Goal: Task Accomplishment & Management: Use online tool/utility

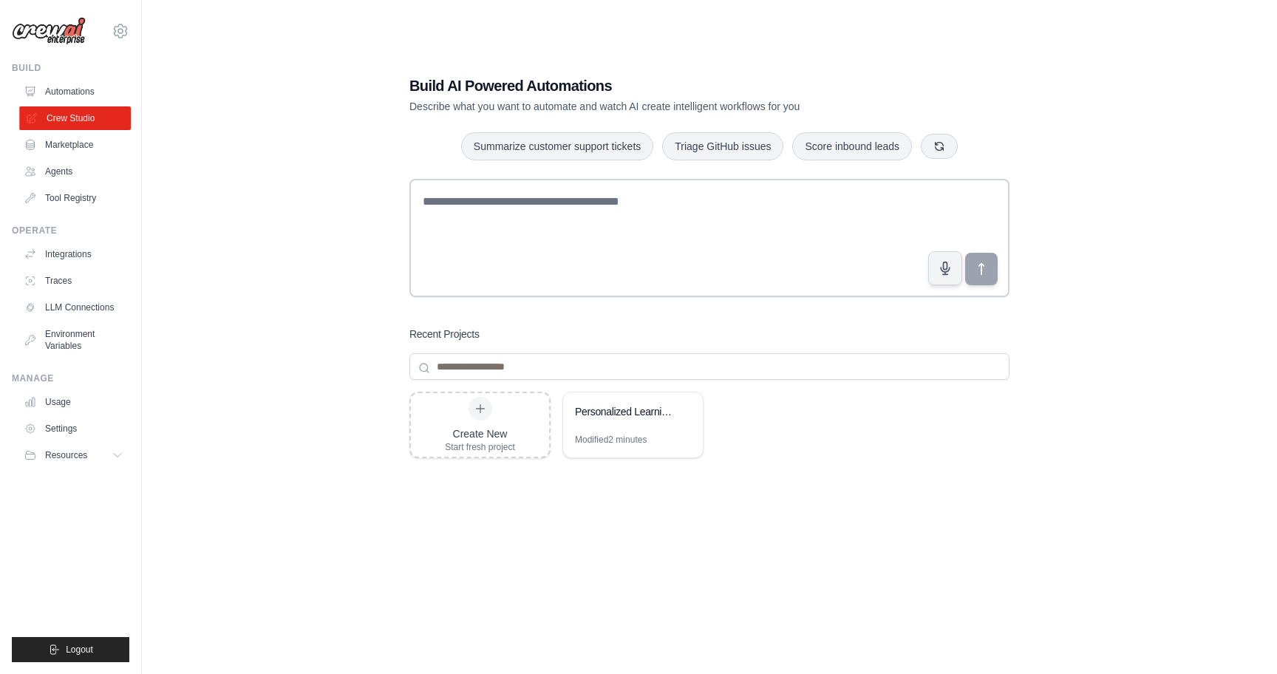
click at [68, 116] on link "Crew Studio" at bounding box center [75, 118] width 112 height 24
click at [53, 89] on link "Automations" at bounding box center [75, 92] width 112 height 24
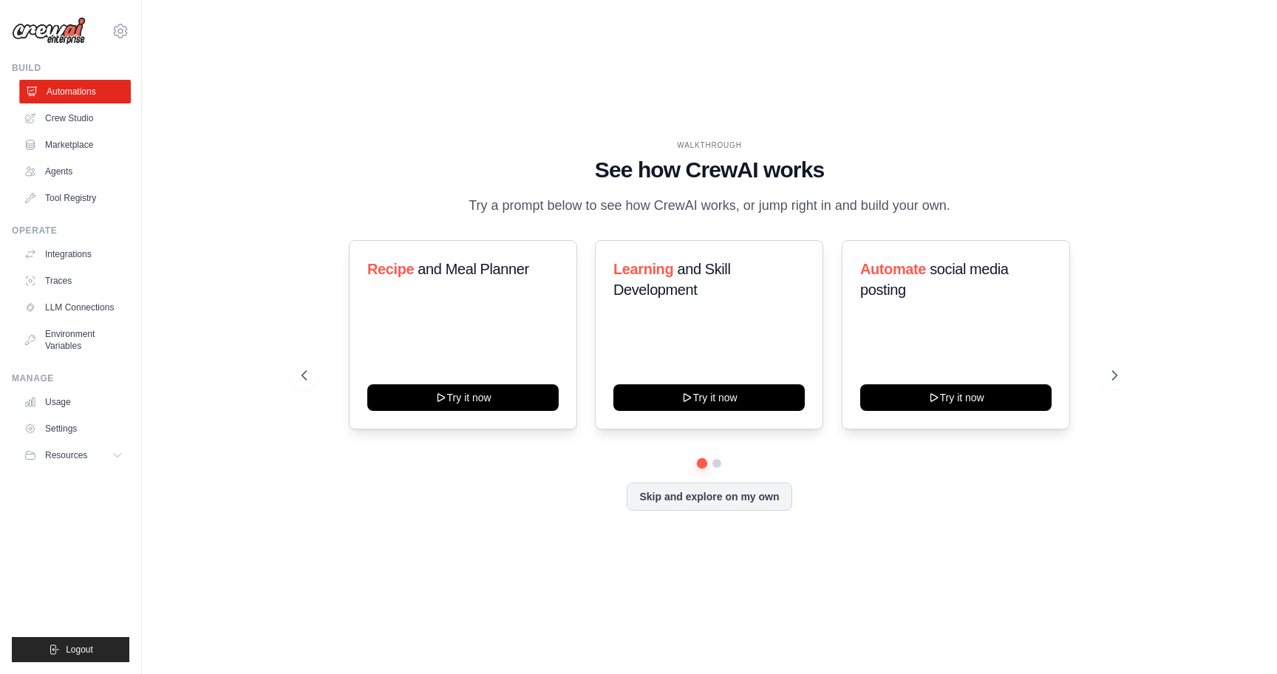
click at [62, 103] on link "Automations" at bounding box center [75, 92] width 112 height 24
click at [60, 115] on link "Crew Studio" at bounding box center [74, 118] width 112 height 24
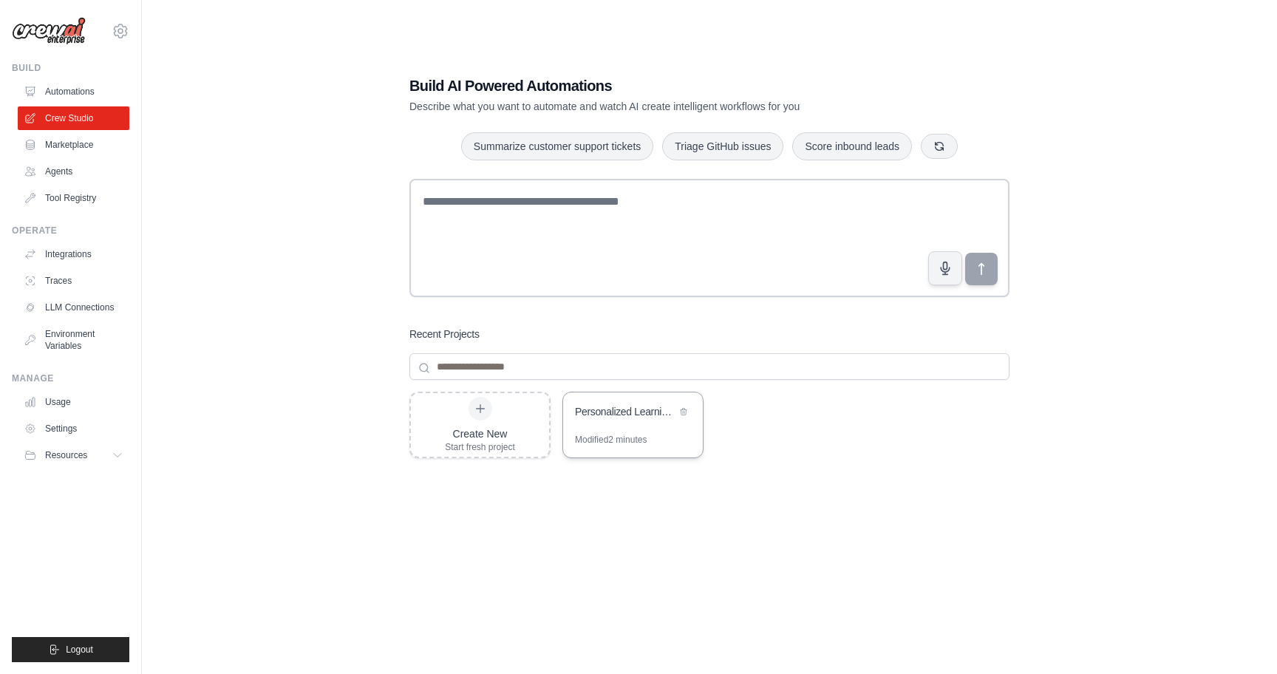
click at [617, 403] on div "Personalized Learning Management System" at bounding box center [633, 412] width 140 height 41
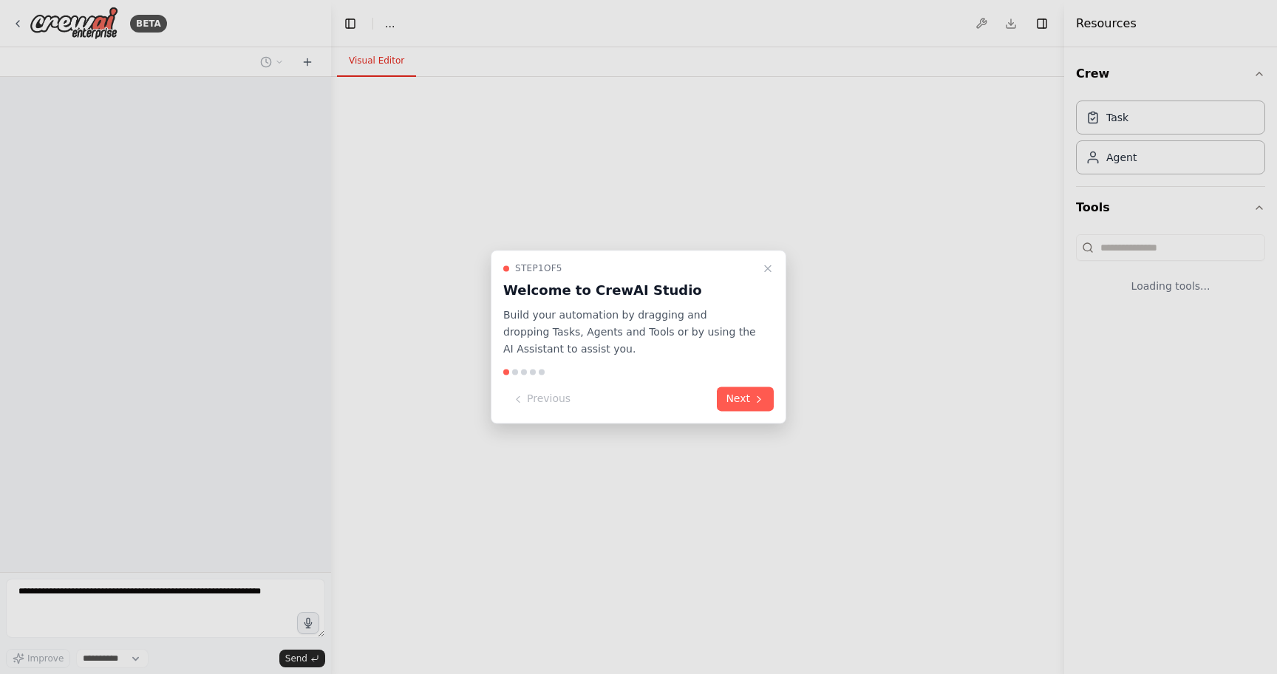
select select "****"
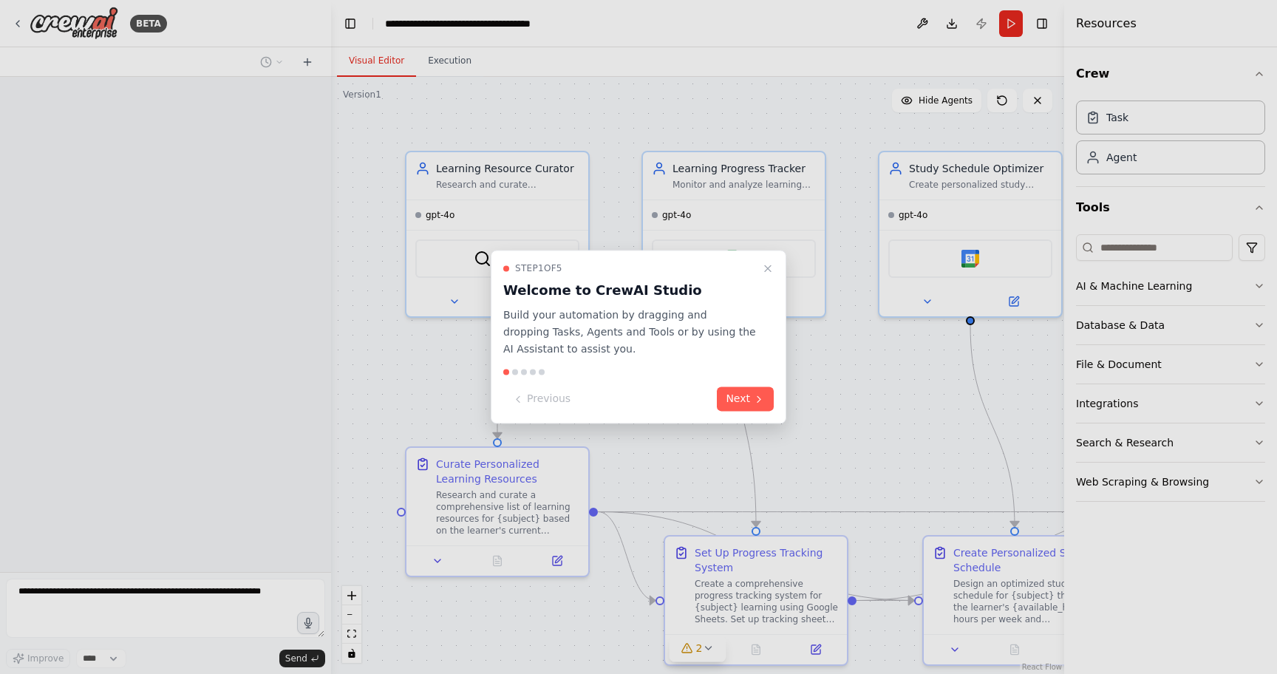
scroll to position [649, 0]
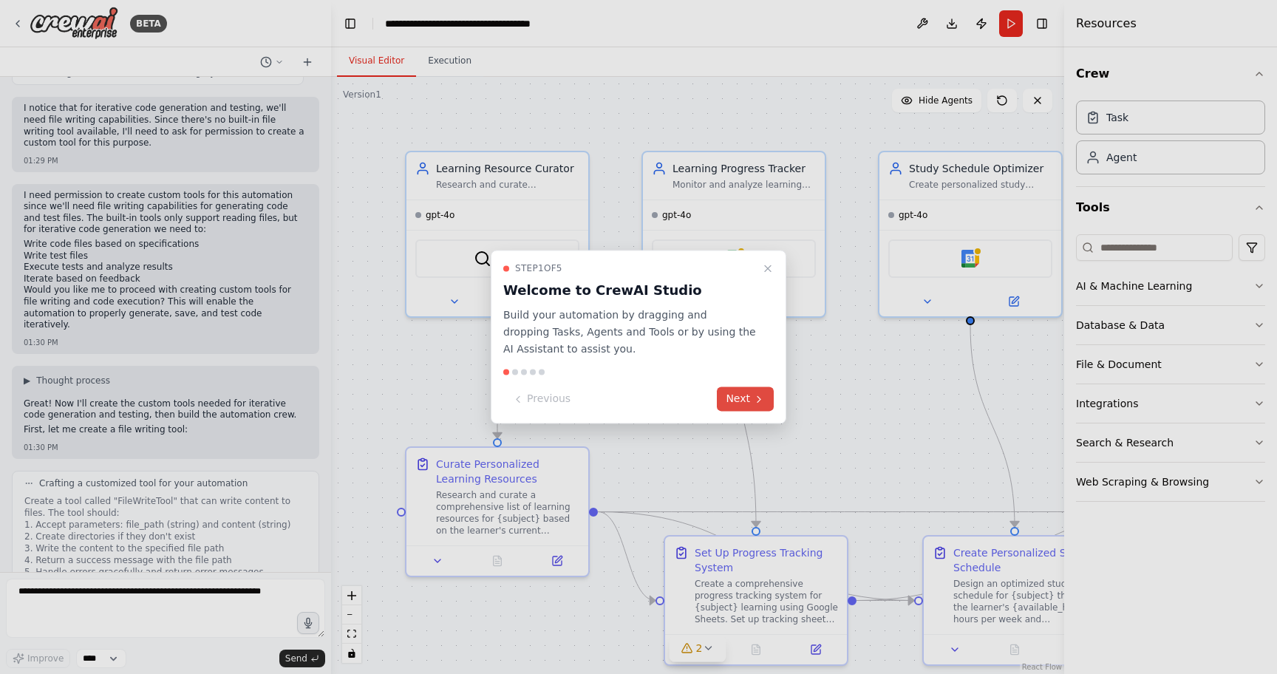
click at [748, 394] on button "Next" at bounding box center [745, 399] width 57 height 24
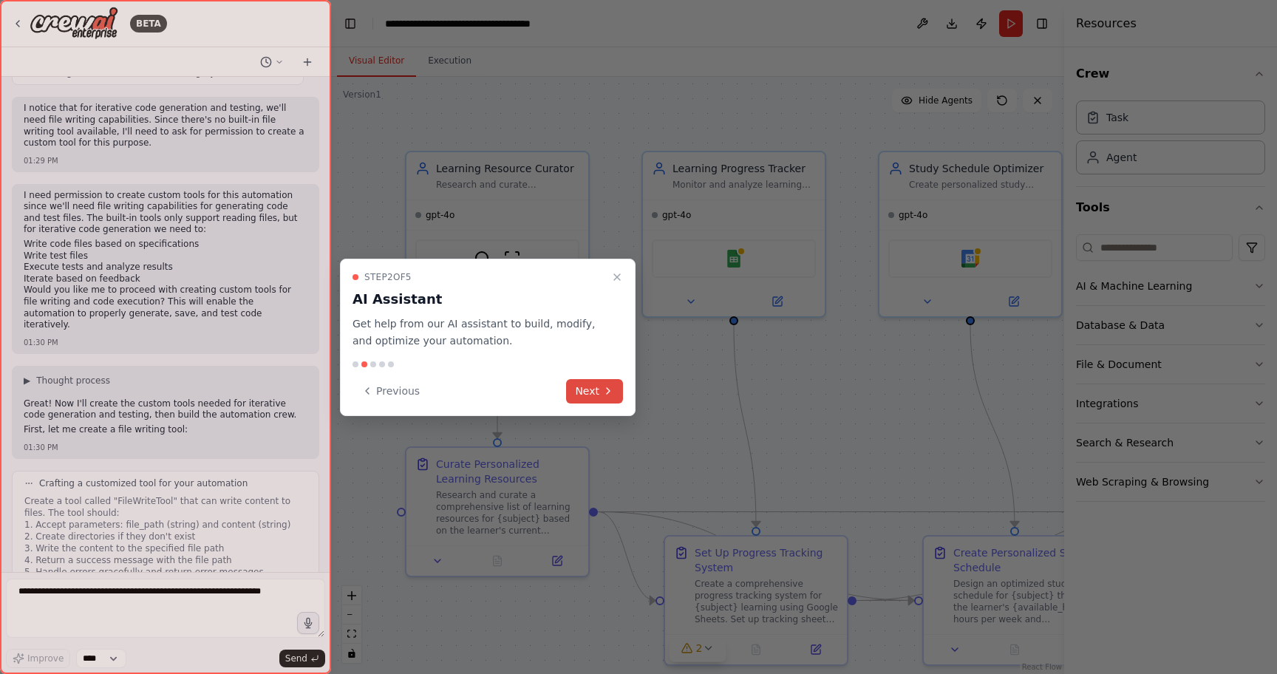
click at [594, 386] on button "Next" at bounding box center [594, 391] width 57 height 24
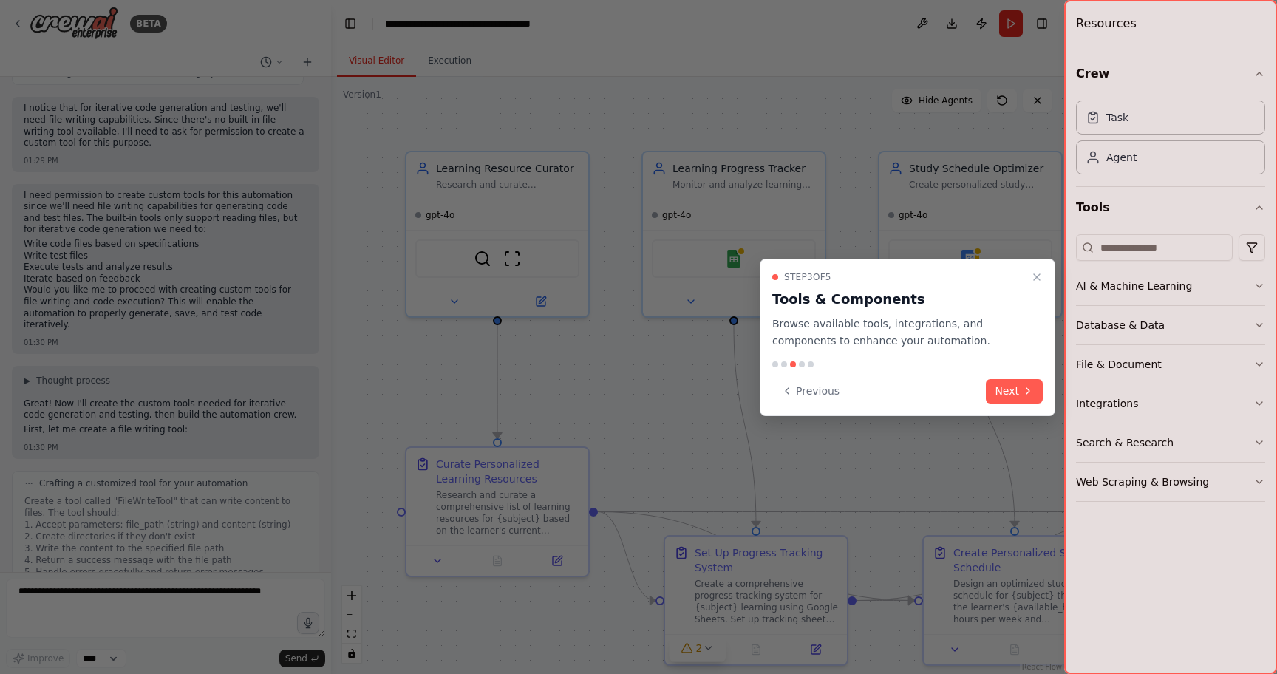
scroll to position [1054, 0]
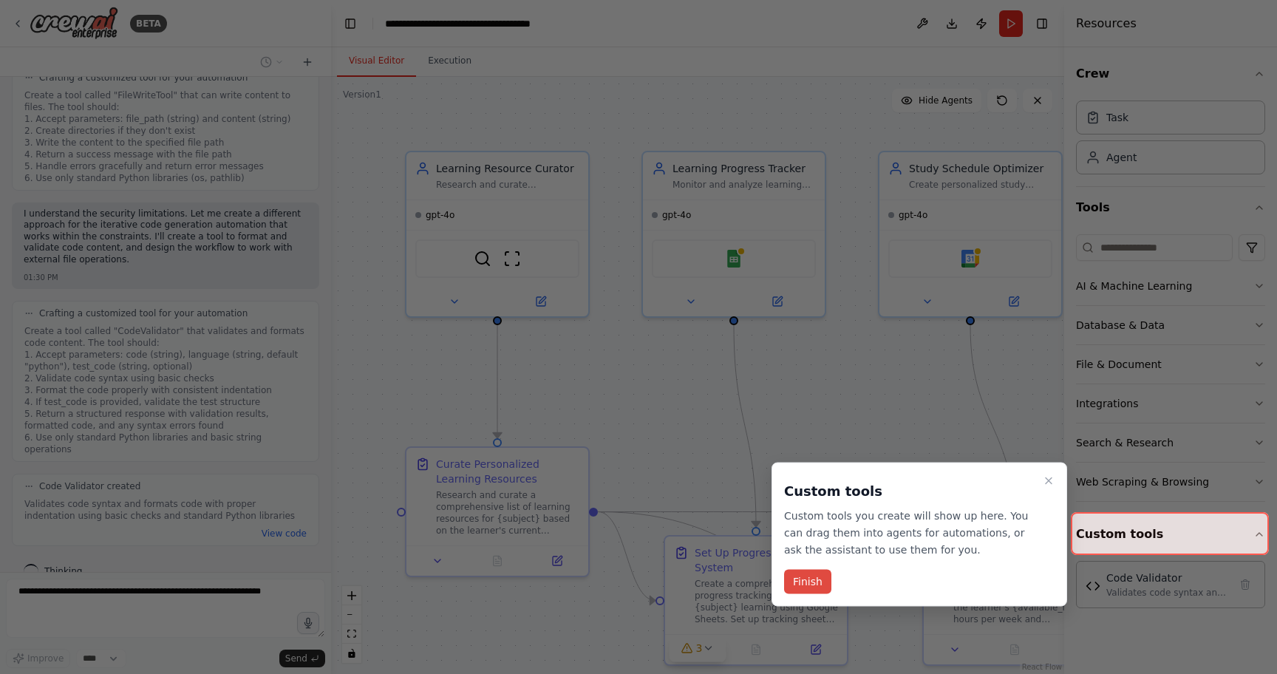
click at [819, 573] on button "Finish" at bounding box center [807, 582] width 47 height 24
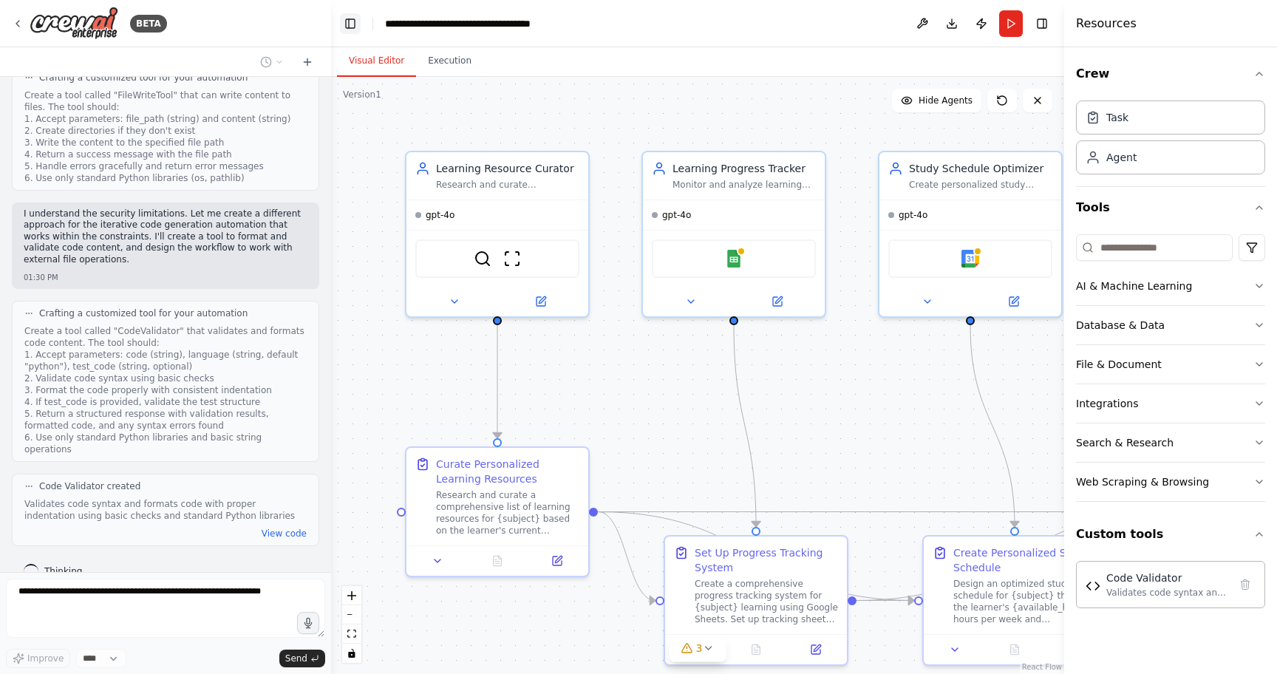
click at [352, 21] on button "Toggle Left Sidebar" at bounding box center [350, 23] width 21 height 21
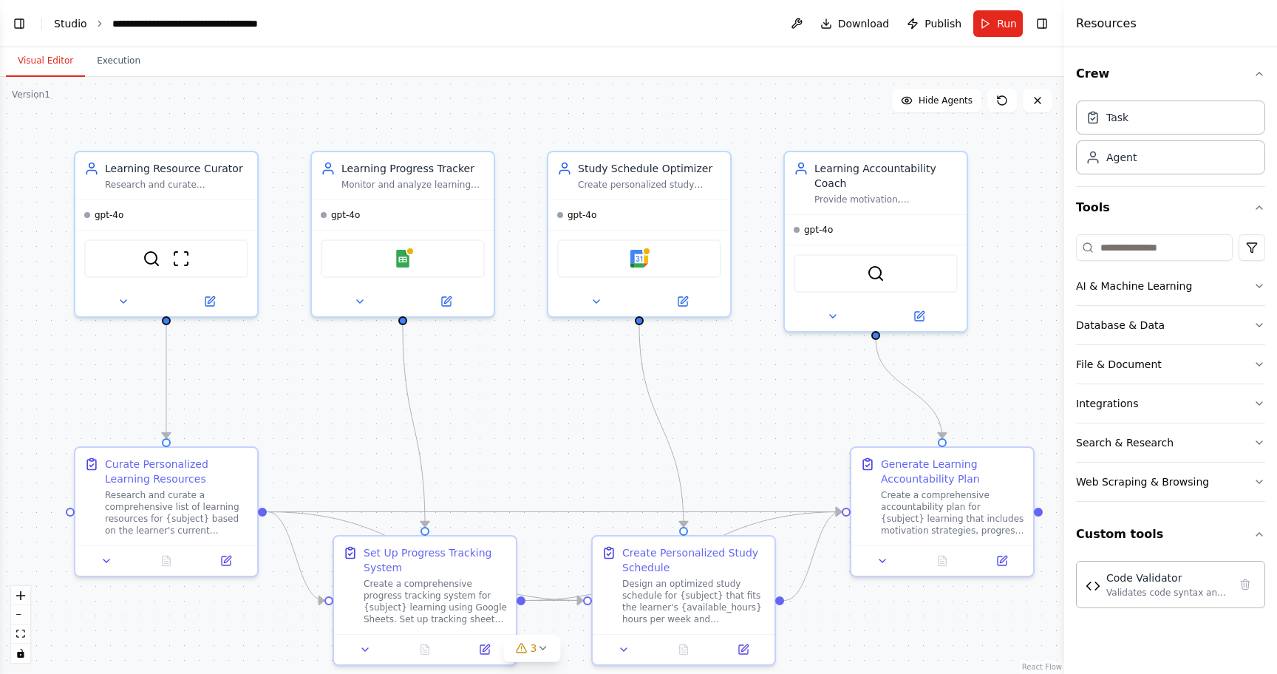
scroll to position [1291, 0]
click at [66, 22] on link "Studio" at bounding box center [70, 24] width 33 height 12
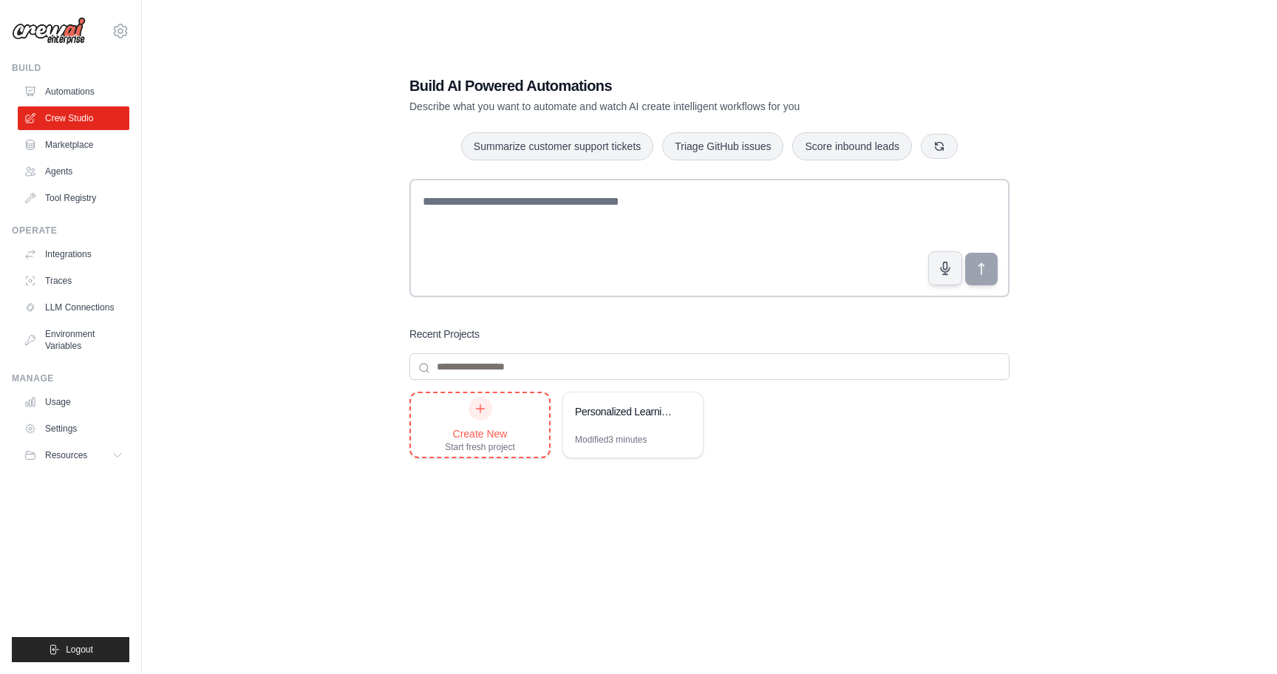
click at [491, 428] on div "Create New" at bounding box center [480, 433] width 70 height 15
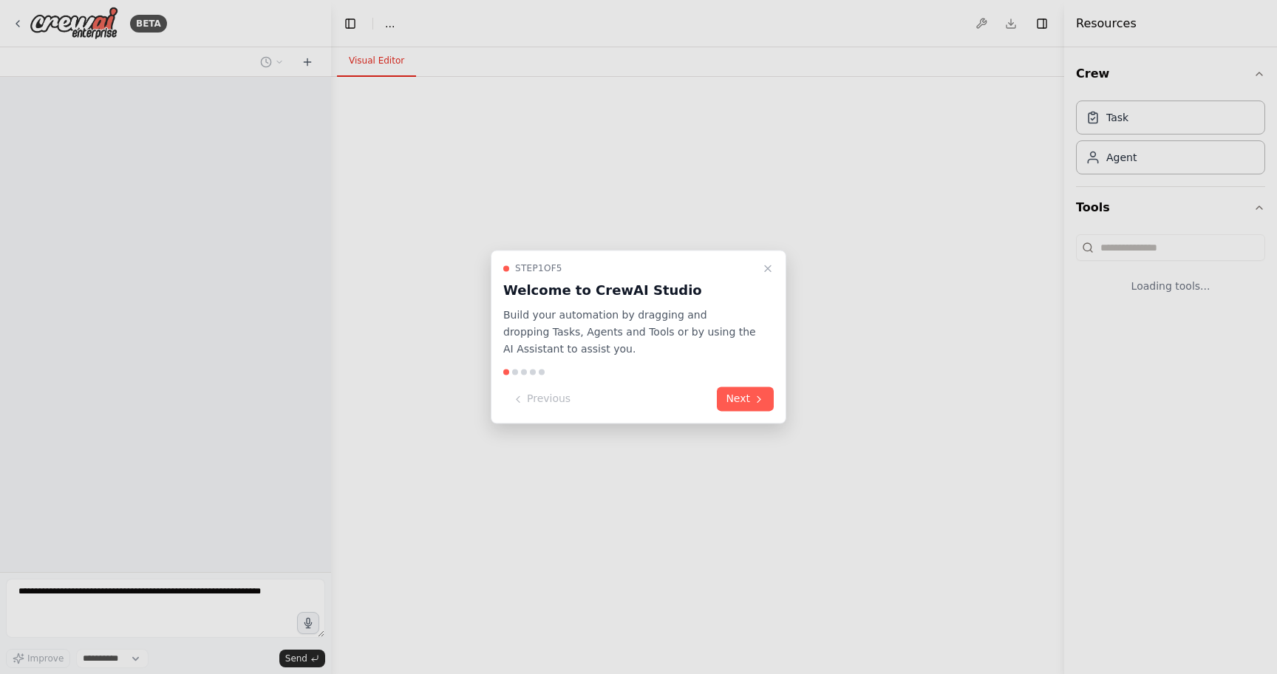
select select "****"
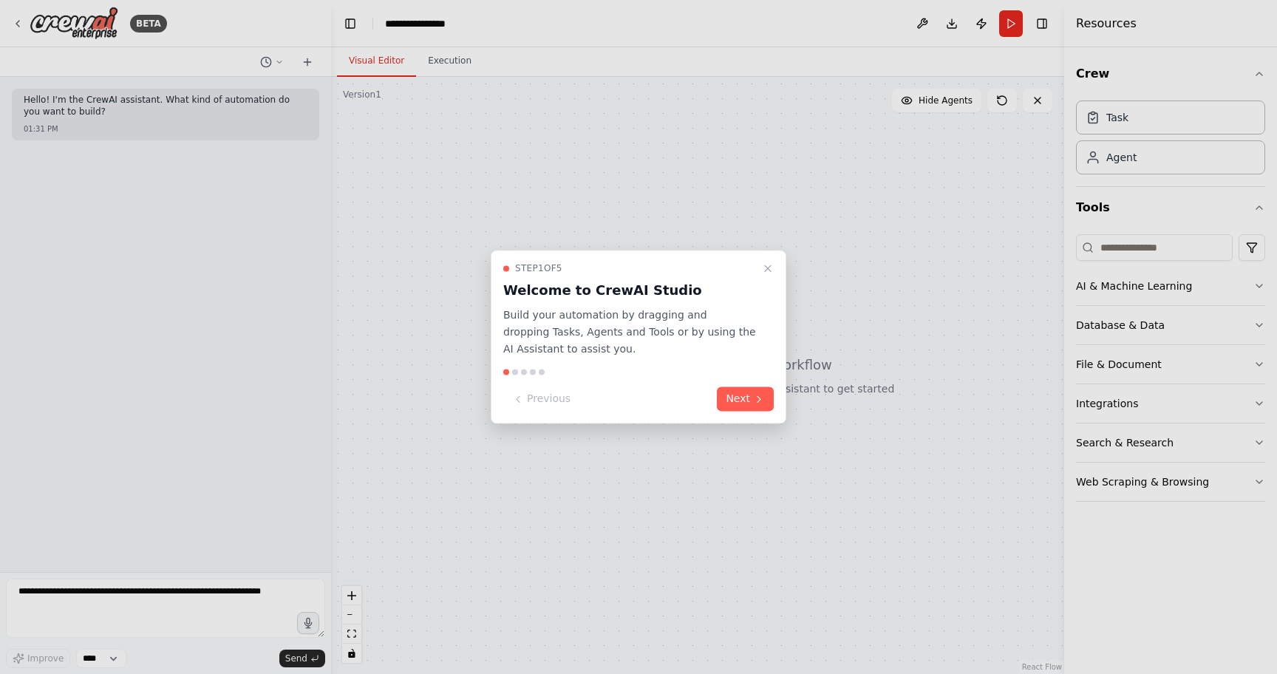
click at [145, 607] on div at bounding box center [638, 337] width 1277 height 674
click at [142, 607] on div at bounding box center [638, 337] width 1277 height 674
click at [191, 585] on div at bounding box center [638, 337] width 1277 height 674
click at [171, 594] on div at bounding box center [638, 337] width 1277 height 674
click at [39, 603] on div at bounding box center [638, 337] width 1277 height 674
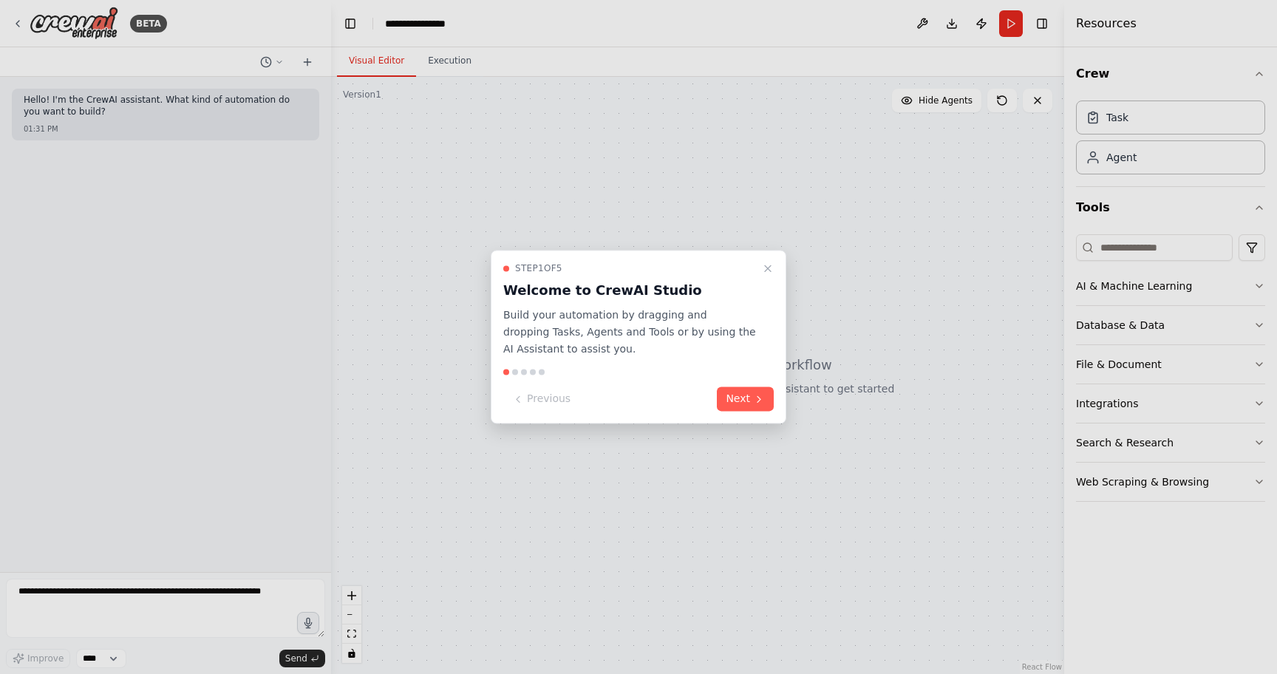
click at [246, 592] on div at bounding box center [638, 337] width 1277 height 674
click at [146, 103] on div at bounding box center [638, 337] width 1277 height 674
click at [112, 583] on div at bounding box center [638, 337] width 1277 height 674
click at [109, 597] on div at bounding box center [638, 337] width 1277 height 674
click at [251, 649] on div at bounding box center [638, 337] width 1277 height 674
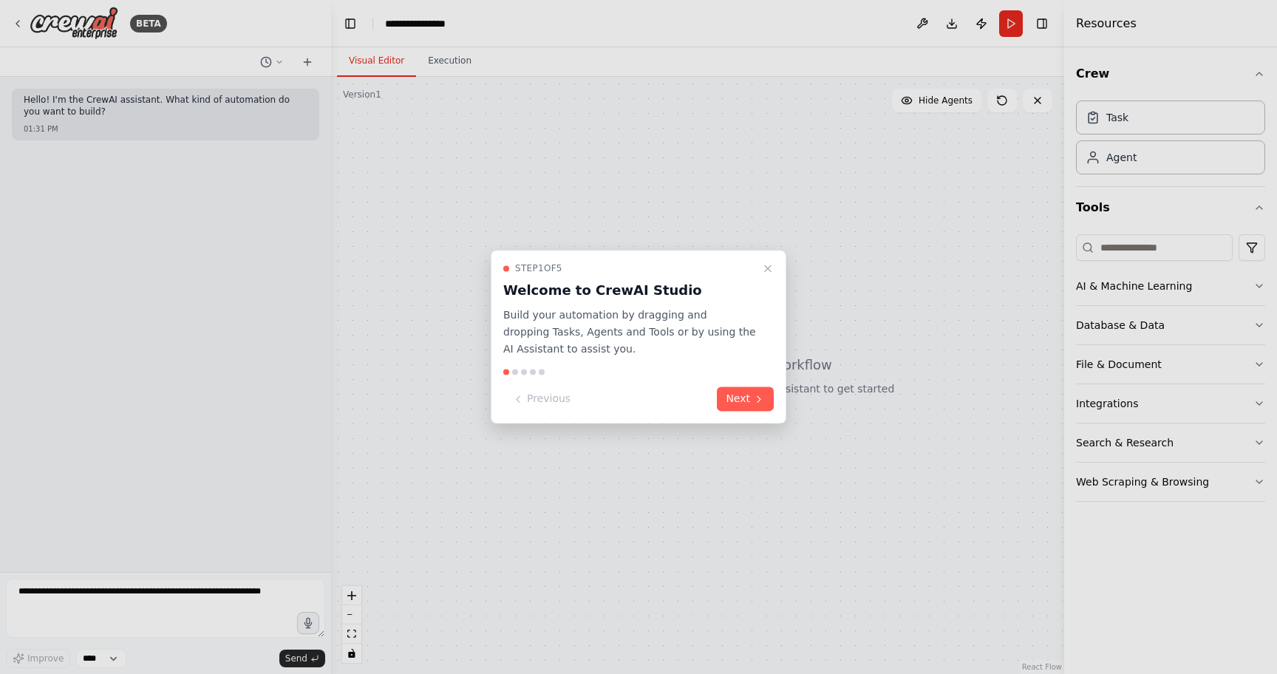
click at [239, 601] on div at bounding box center [638, 337] width 1277 height 674
click at [309, 618] on div at bounding box center [638, 337] width 1277 height 674
click at [765, 264] on icon "Close walkthrough" at bounding box center [768, 268] width 12 height 12
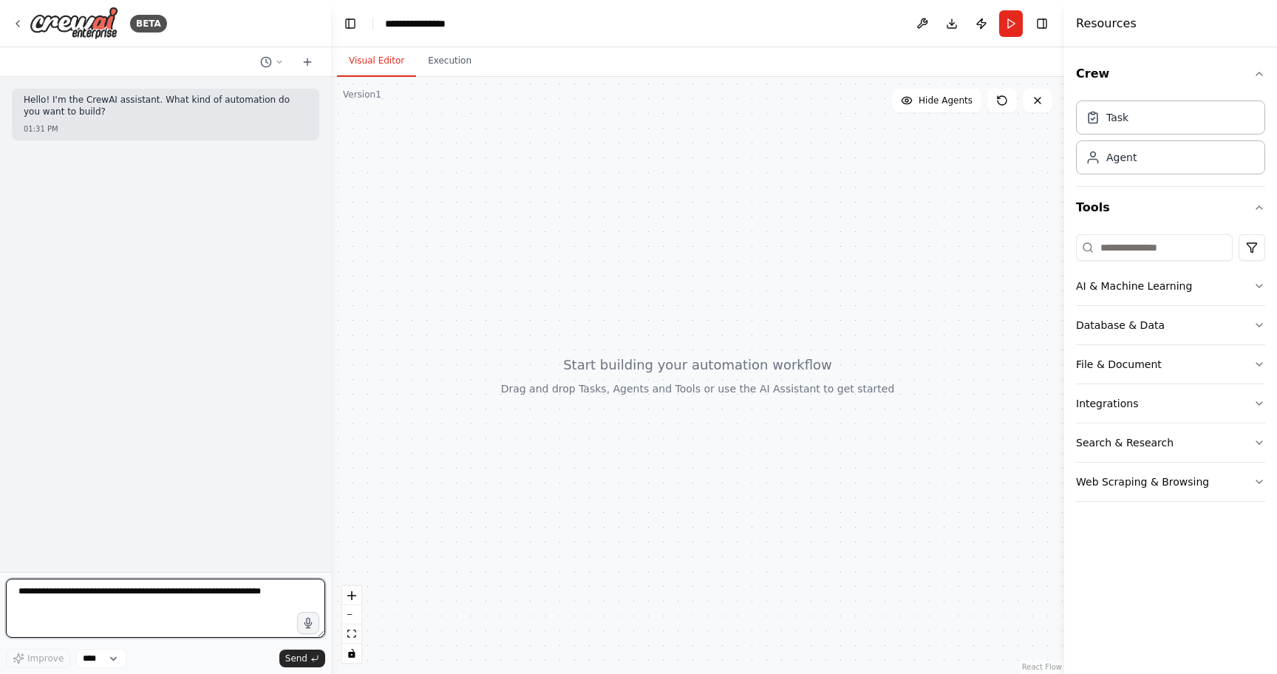
click at [48, 605] on textarea at bounding box center [165, 607] width 319 height 59
type textarea "*"
click at [289, 592] on textarea "**********" at bounding box center [165, 607] width 319 height 59
type textarea "**********"
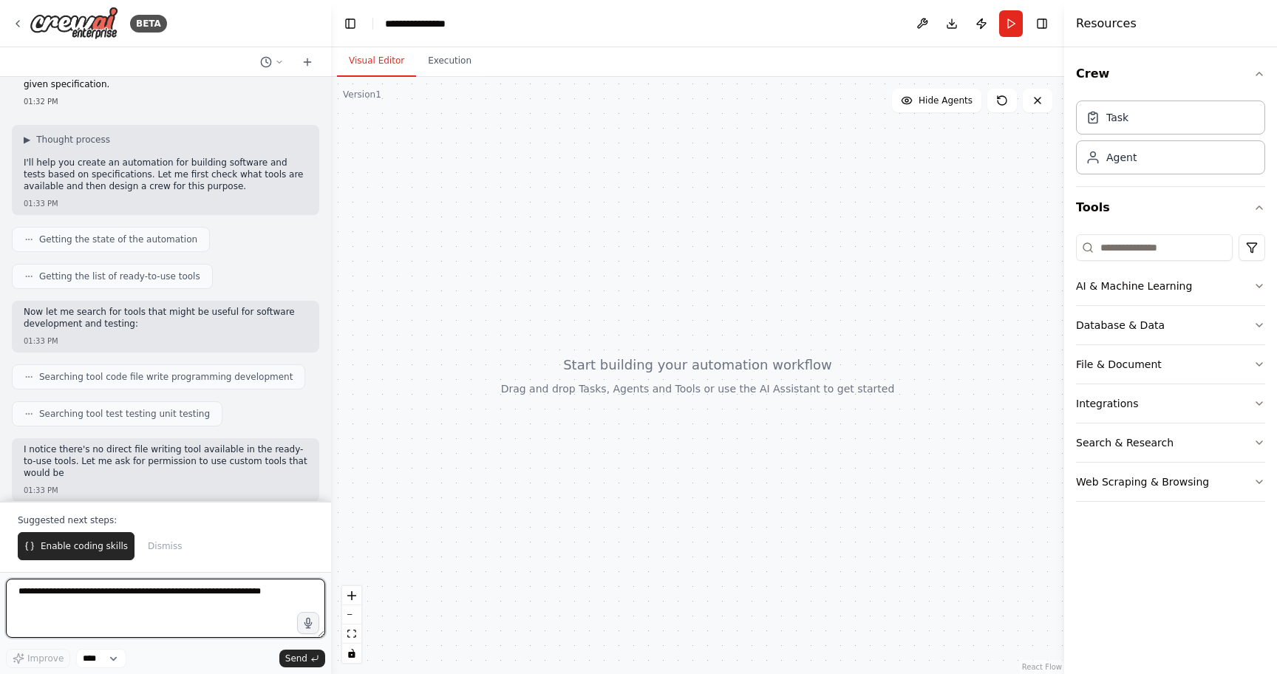
scroll to position [103, 0]
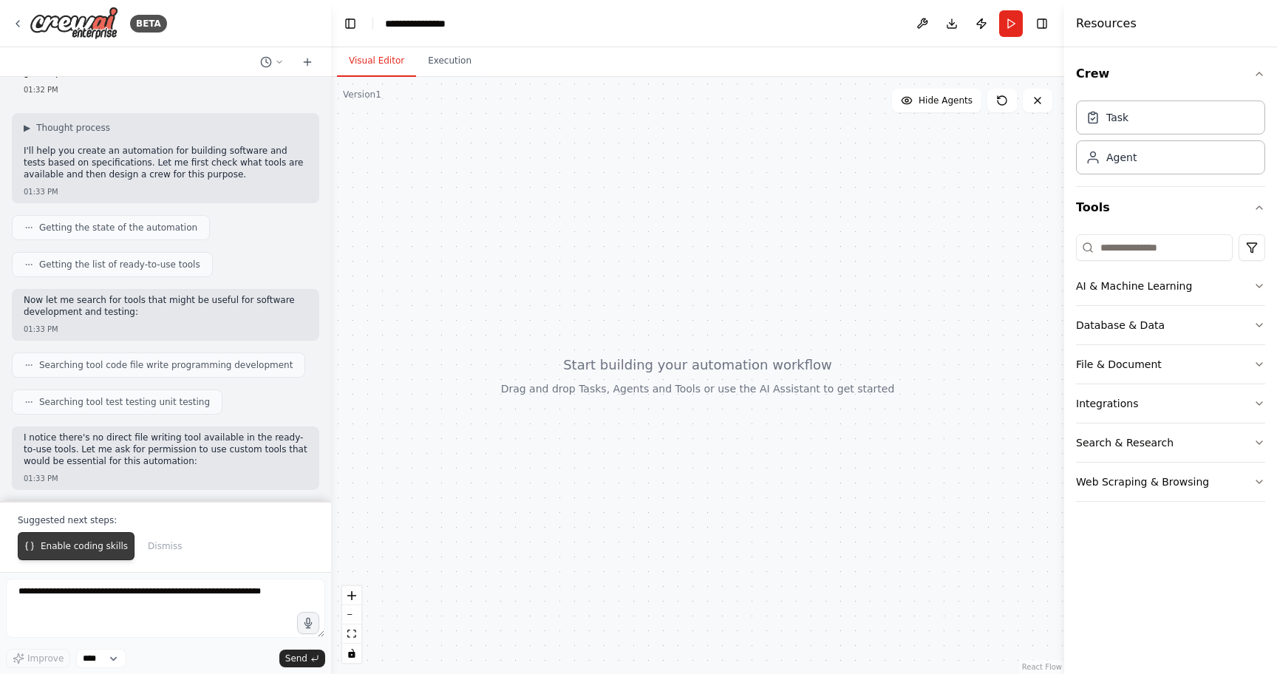
click at [75, 544] on span "Enable coding skills" at bounding box center [84, 546] width 87 height 12
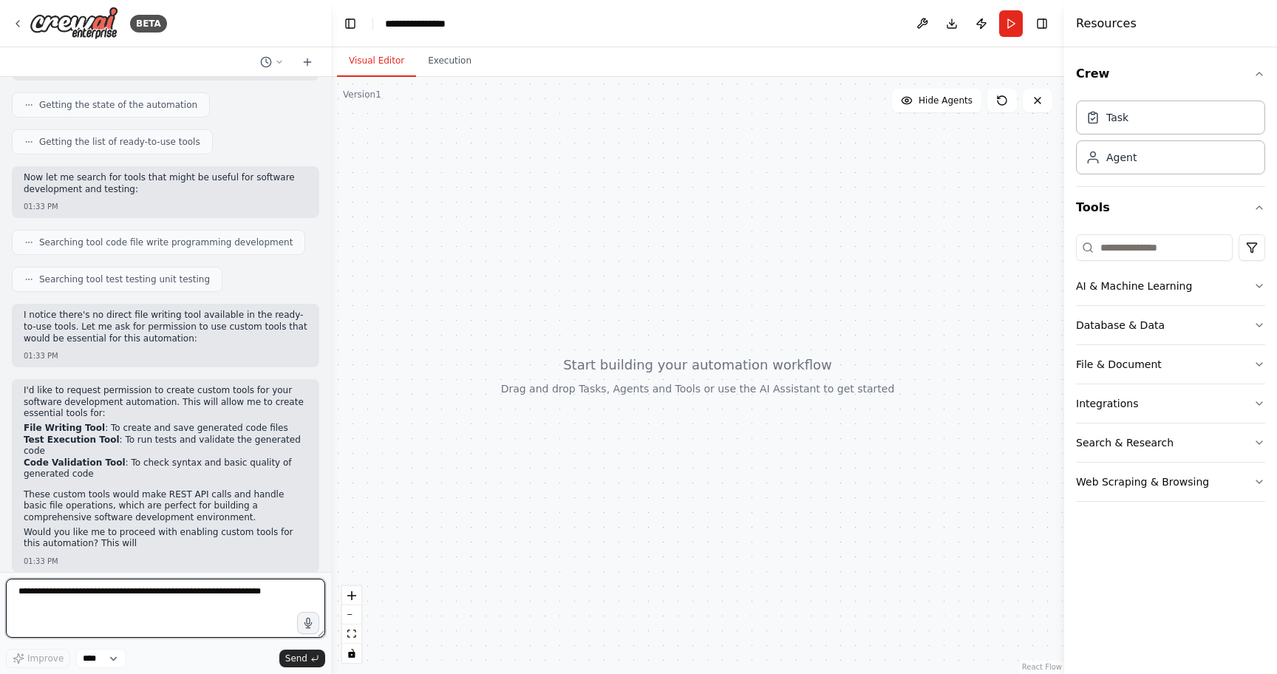
scroll to position [237, 0]
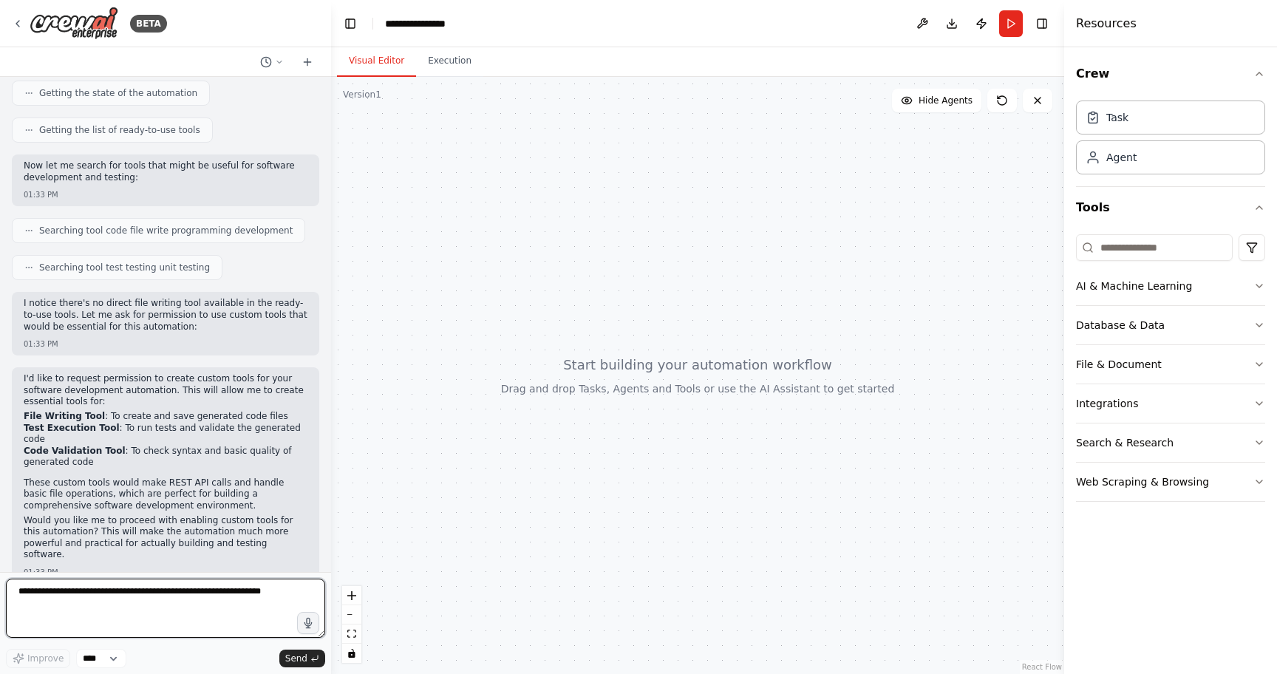
click at [163, 599] on textarea at bounding box center [165, 607] width 319 height 59
type textarea "****"
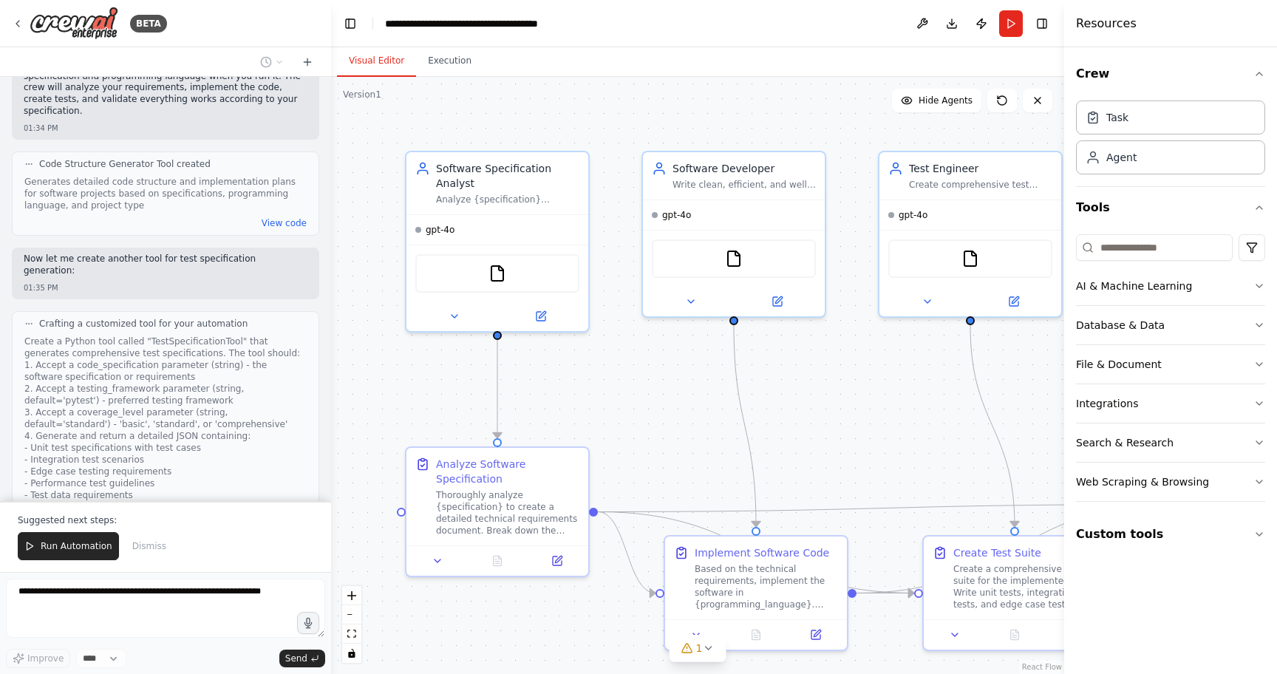
scroll to position [2667, 0]
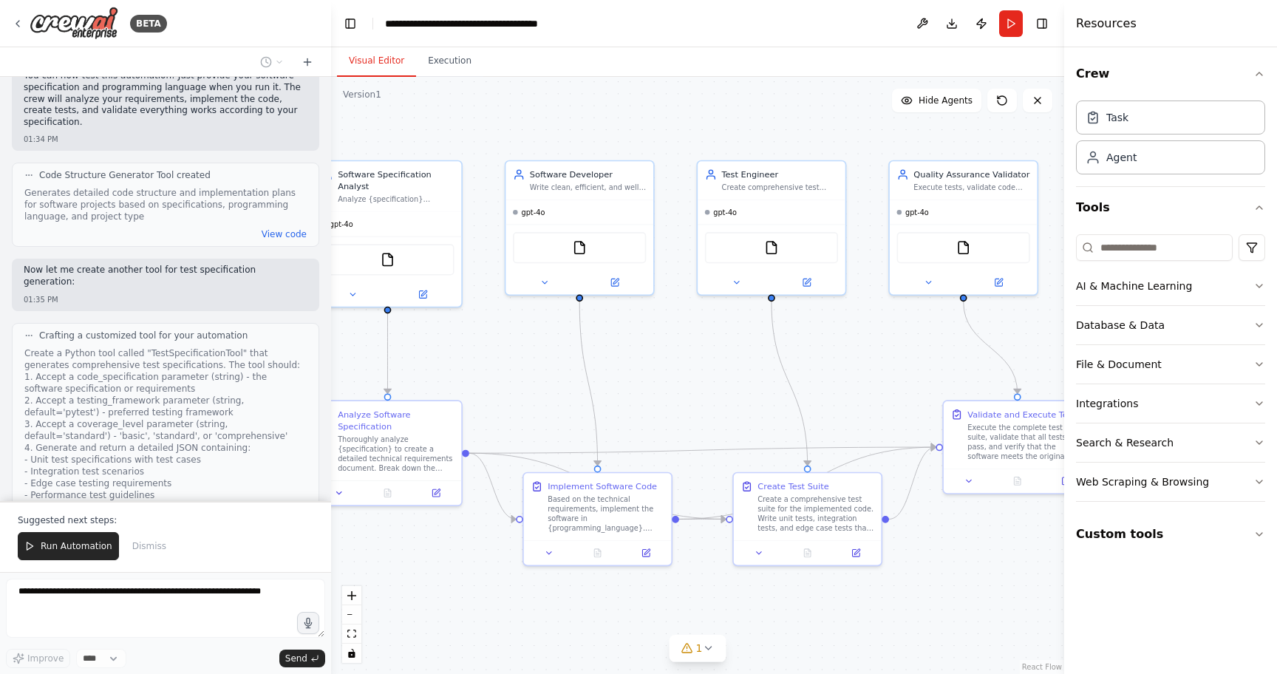
drag, startPoint x: 622, startPoint y: 394, endPoint x: 560, endPoint y: 372, distance: 65.9
click at [560, 372] on div ".deletable-edge-delete-btn { width: 20px; height: 20px; border: 0px solid #ffff…" at bounding box center [697, 375] width 733 height 597
